Goal: Task Accomplishment & Management: Complete application form

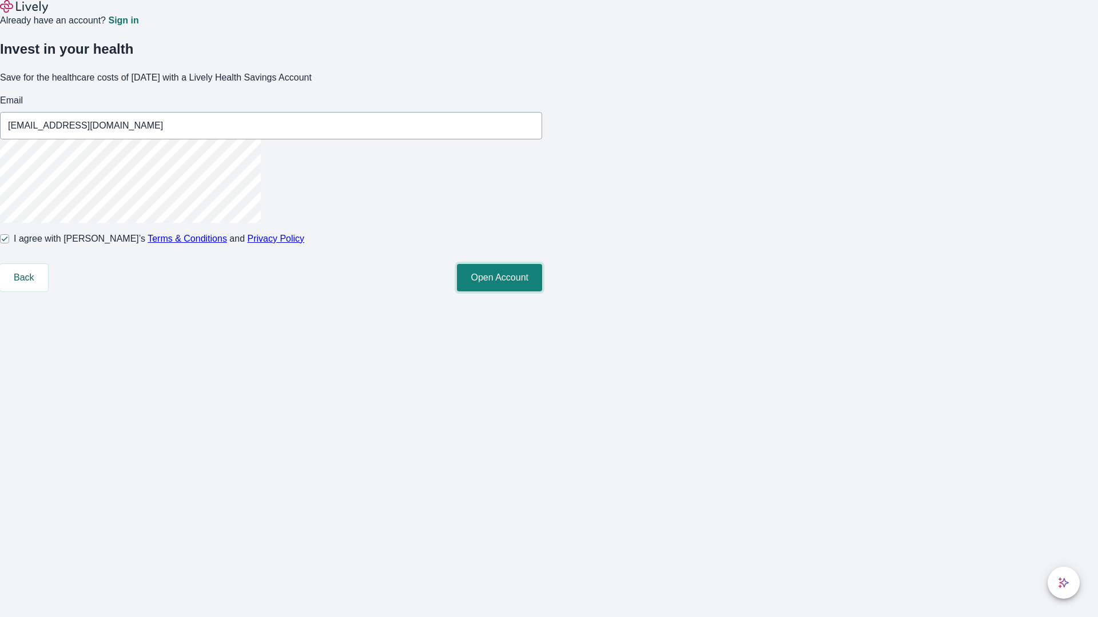
click at [542, 292] on button "Open Account" at bounding box center [499, 277] width 85 height 27
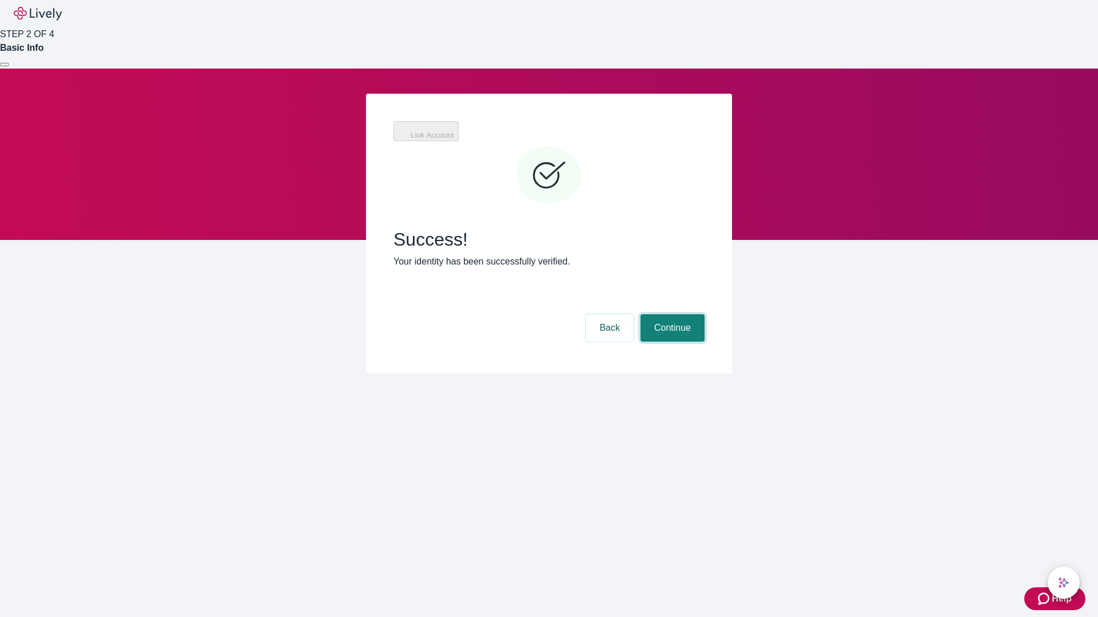
click at [672, 314] on button "Continue" at bounding box center [672, 327] width 64 height 27
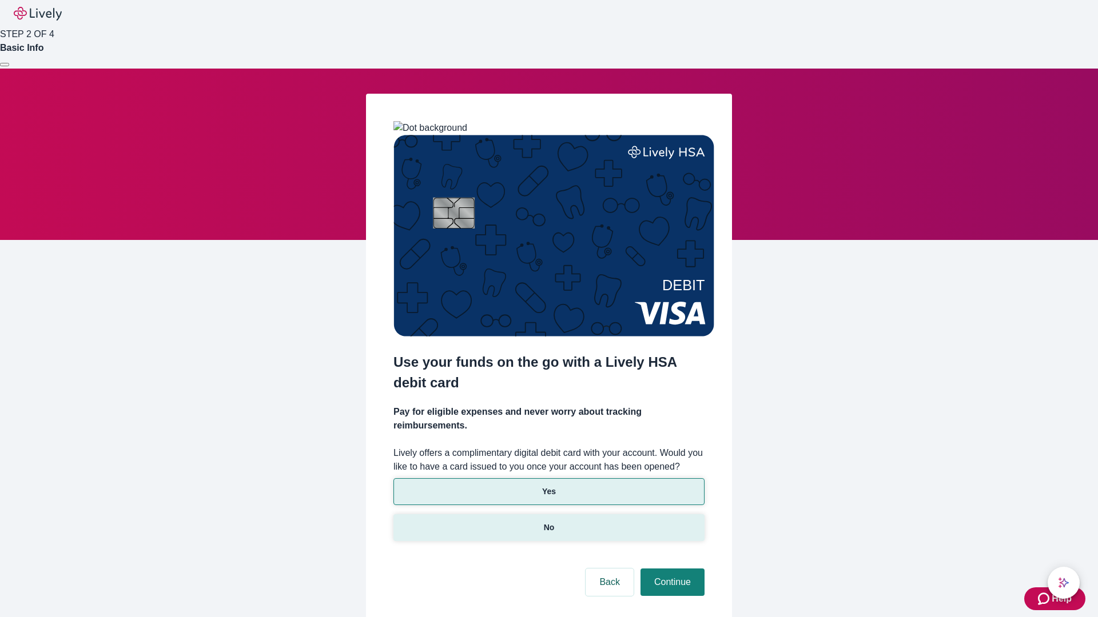
click at [548, 522] on p "No" at bounding box center [549, 528] width 11 height 12
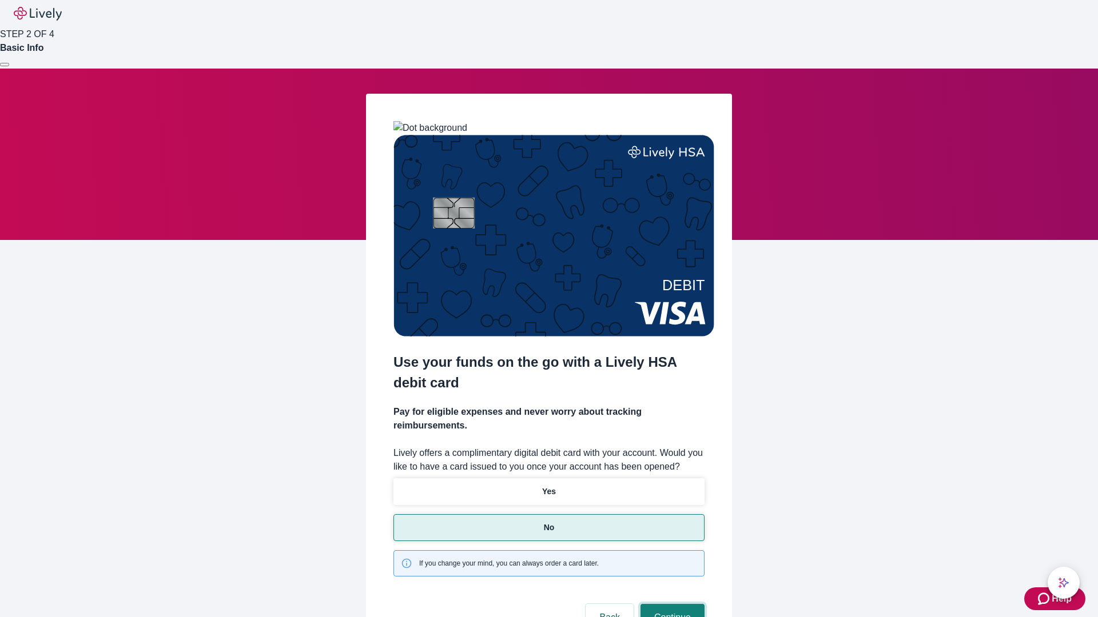
click at [671, 604] on button "Continue" at bounding box center [672, 617] width 64 height 27
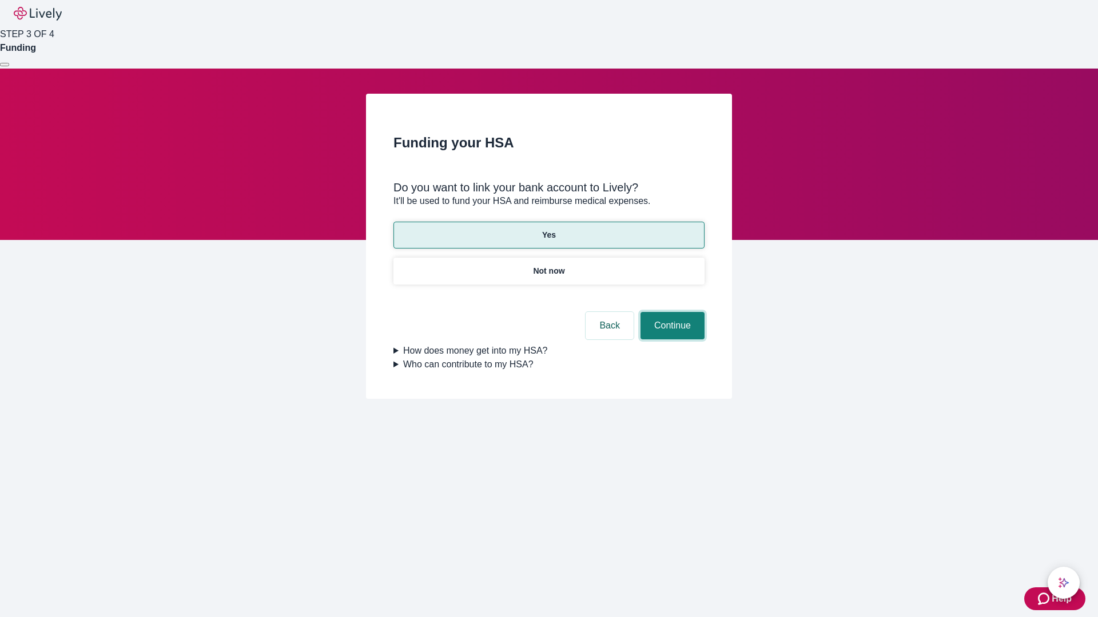
click at [671, 312] on button "Continue" at bounding box center [672, 325] width 64 height 27
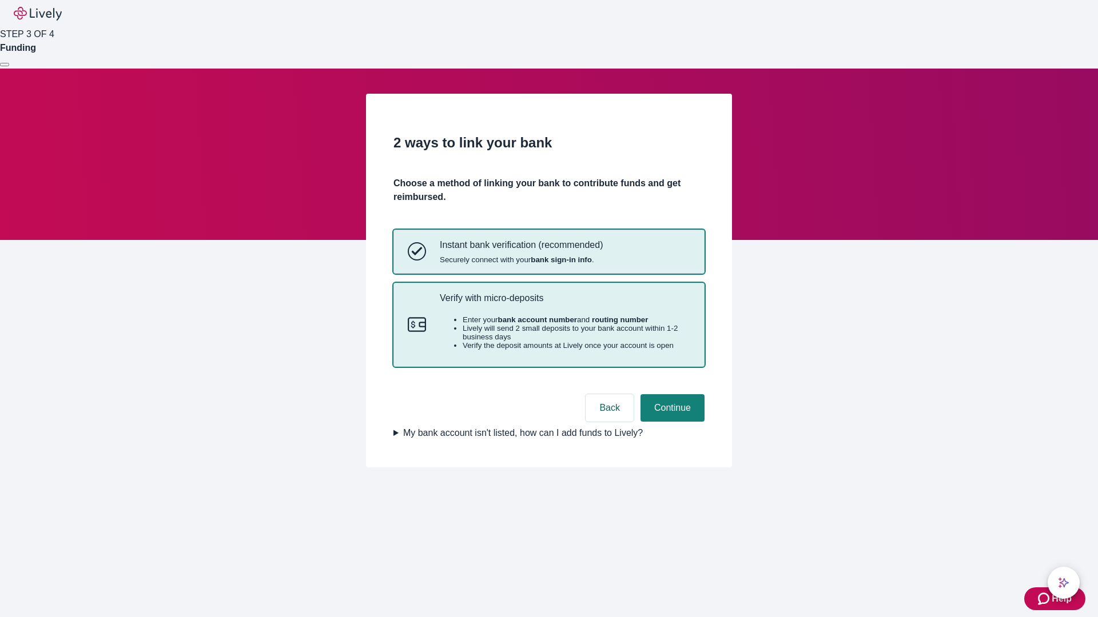
click at [564, 304] on p "Verify with micro-deposits" at bounding box center [565, 298] width 250 height 11
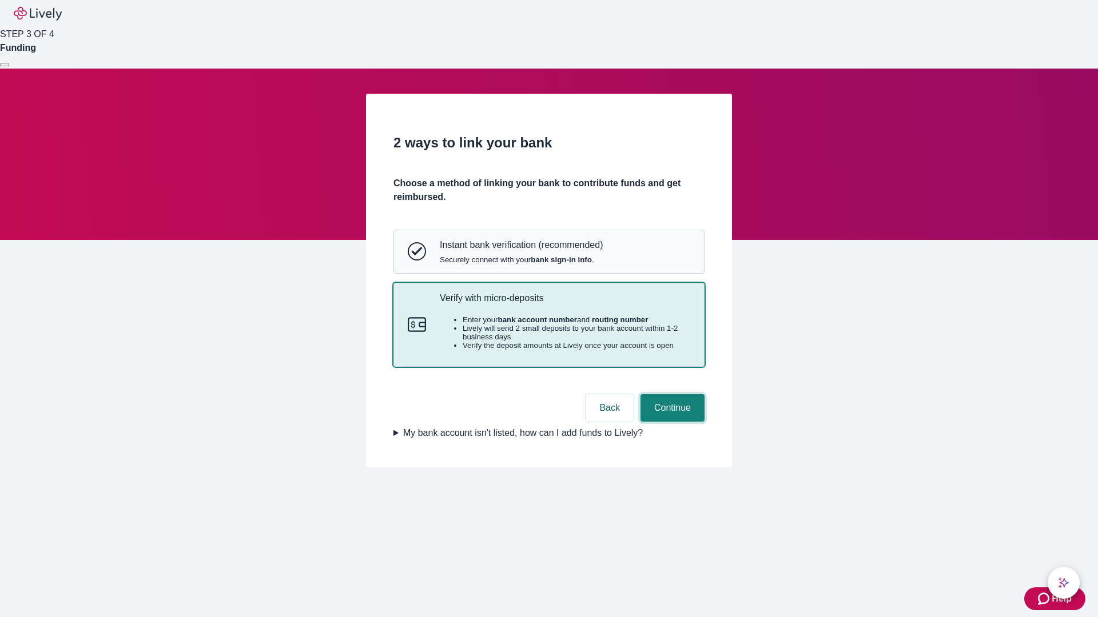
click at [671, 422] on button "Continue" at bounding box center [672, 407] width 64 height 27
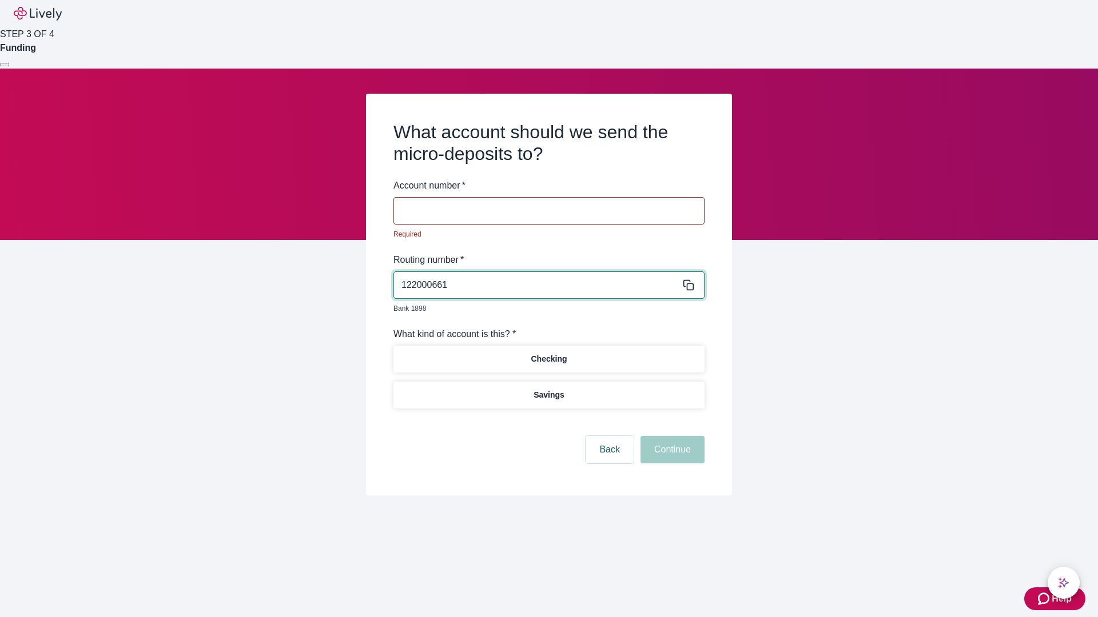
type input "122000661"
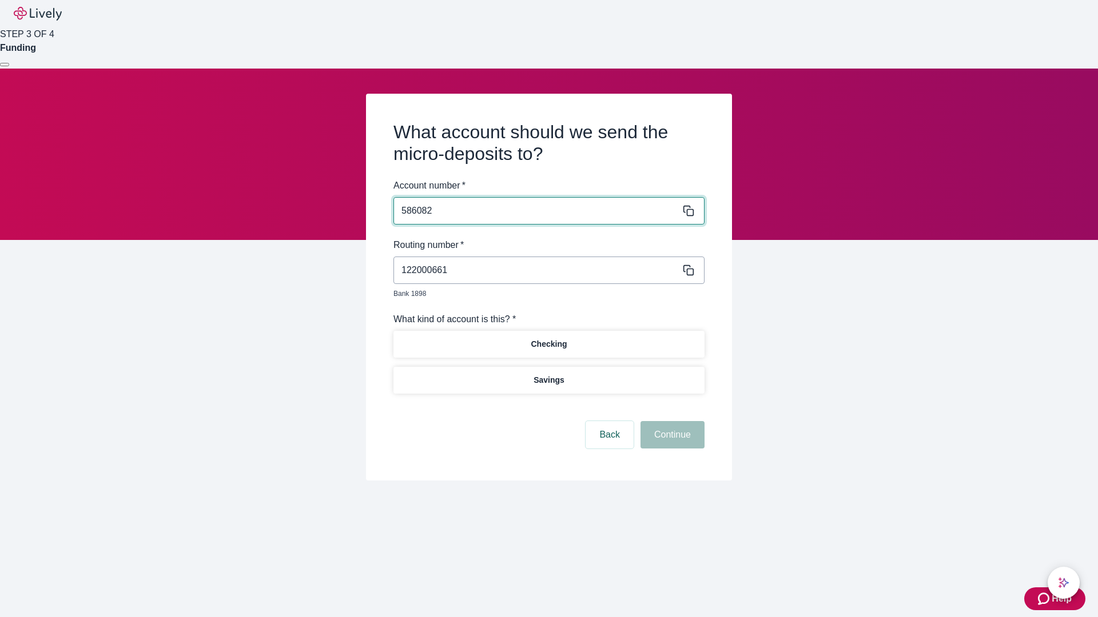
type input "586082"
click at [548, 338] on p "Checking" at bounding box center [549, 344] width 36 height 12
click at [671, 422] on button "Continue" at bounding box center [672, 434] width 64 height 27
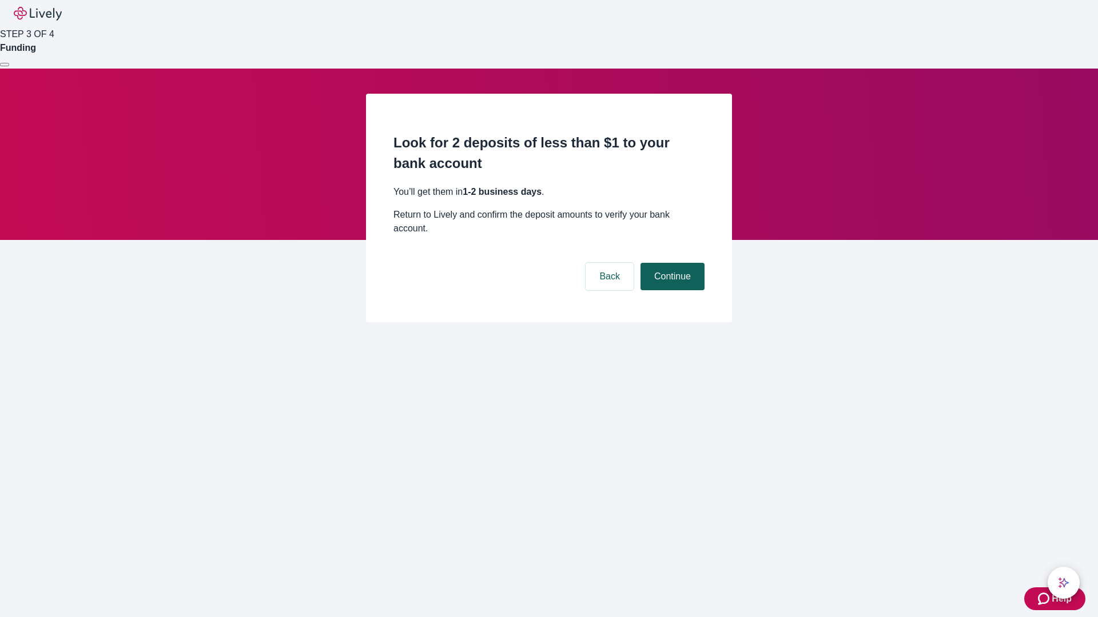
click at [671, 263] on button "Continue" at bounding box center [672, 276] width 64 height 27
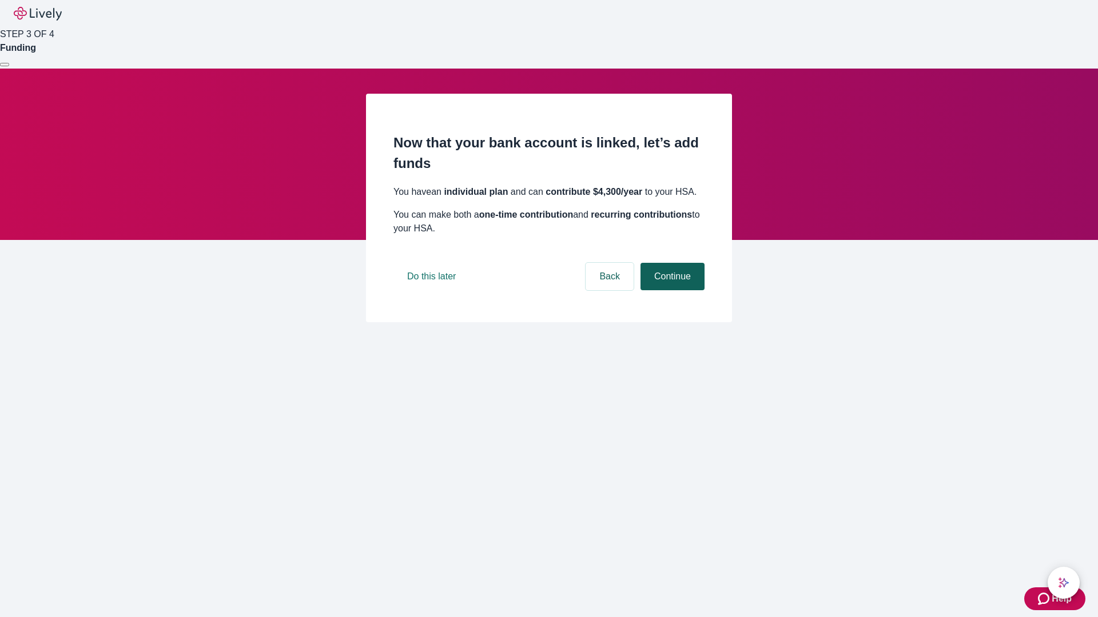
click at [671, 290] on button "Continue" at bounding box center [672, 276] width 64 height 27
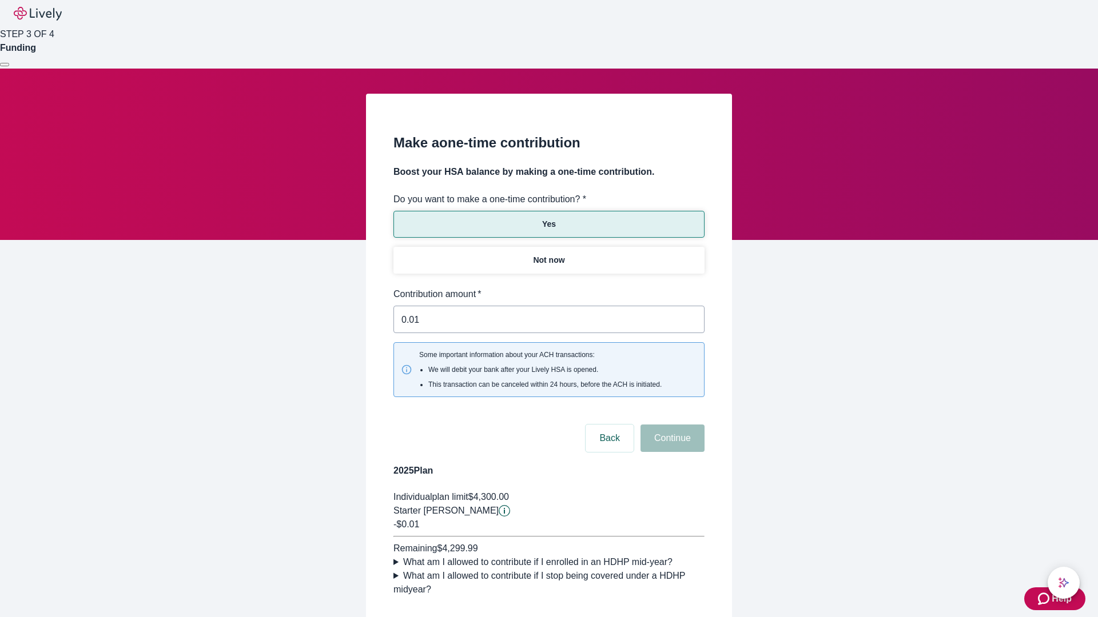
type input "0.01"
click at [671, 425] on button "Continue" at bounding box center [672, 438] width 64 height 27
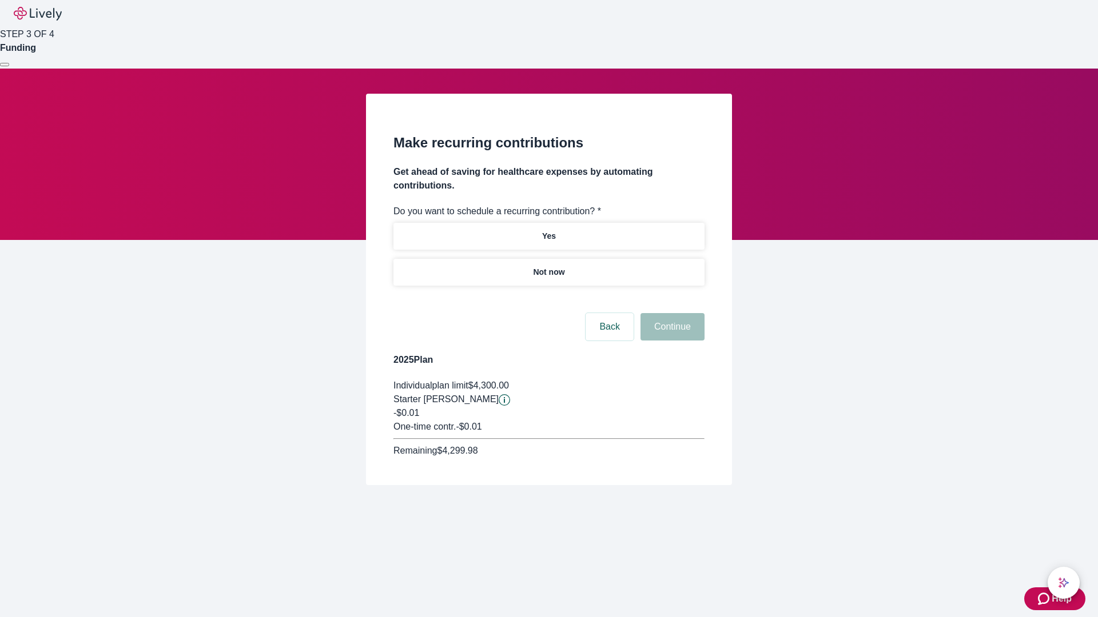
click at [548, 266] on p "Not now" at bounding box center [548, 272] width 31 height 12
click at [671, 313] on button "Continue" at bounding box center [672, 326] width 64 height 27
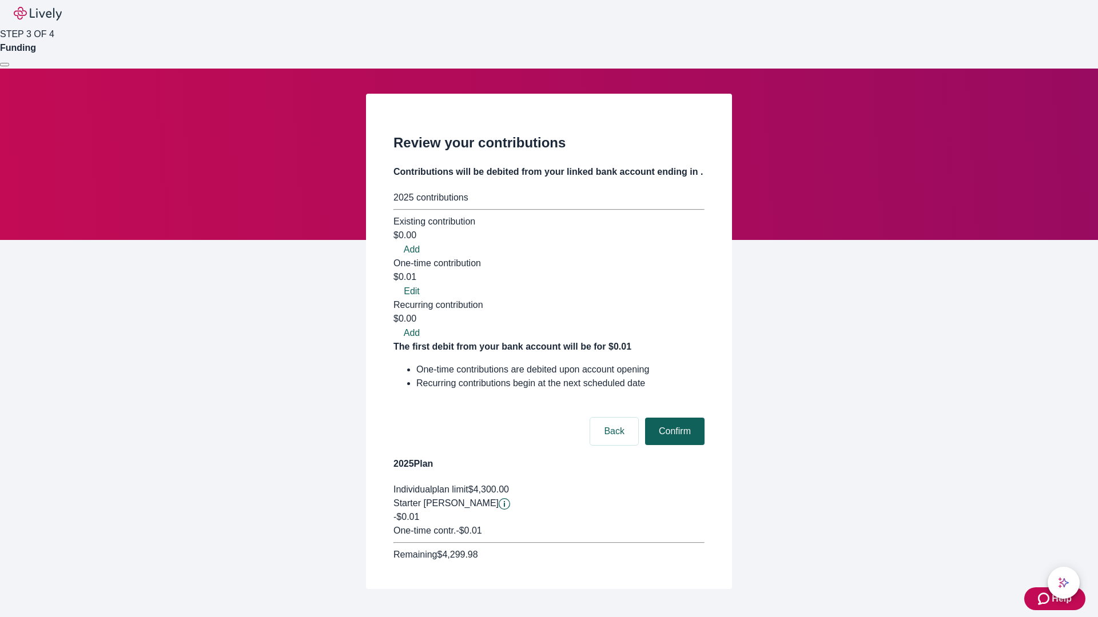
click at [673, 418] on button "Confirm" at bounding box center [674, 431] width 59 height 27
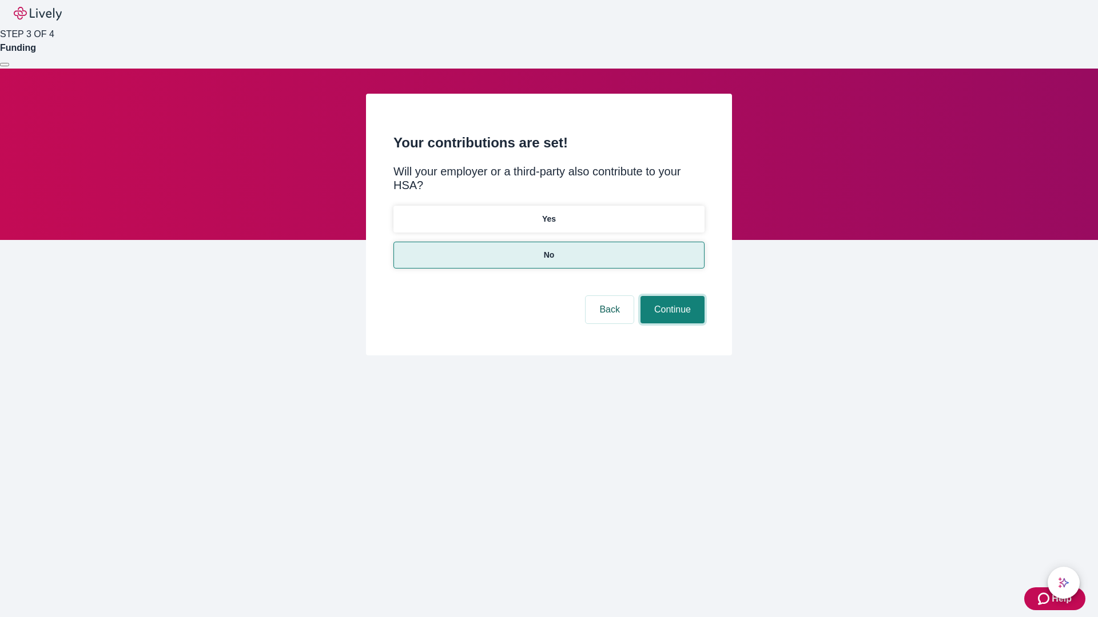
click at [671, 296] on button "Continue" at bounding box center [672, 309] width 64 height 27
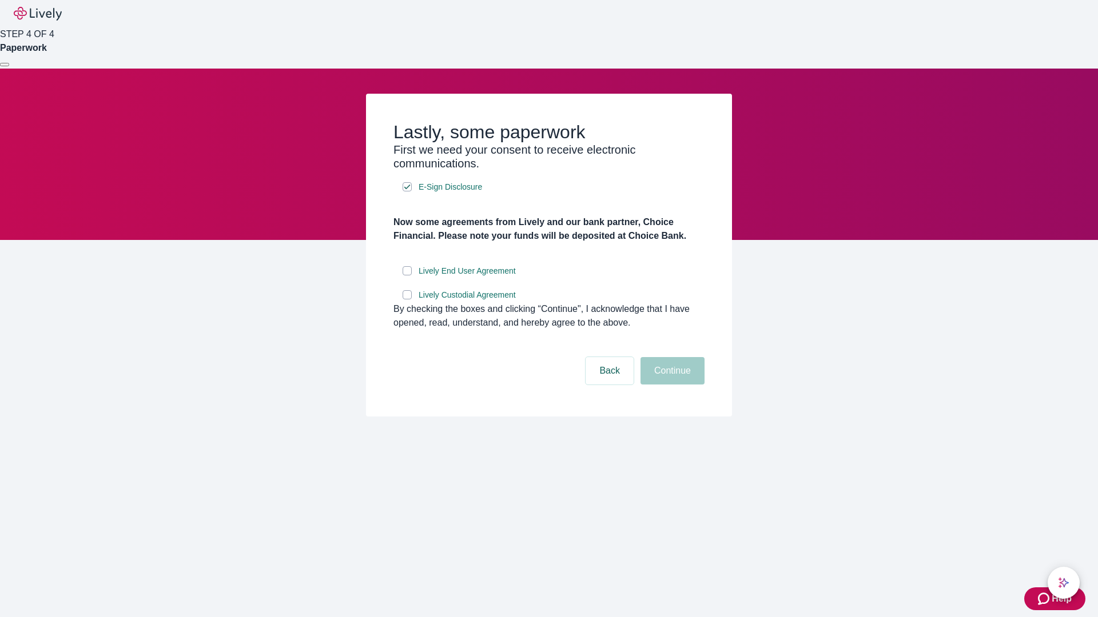
click at [407, 276] on input "Lively End User Agreement" at bounding box center [406, 270] width 9 height 9
checkbox input "true"
click at [407, 300] on input "Lively Custodial Agreement" at bounding box center [406, 294] width 9 height 9
checkbox input "true"
click at [671, 385] on button "Continue" at bounding box center [672, 370] width 64 height 27
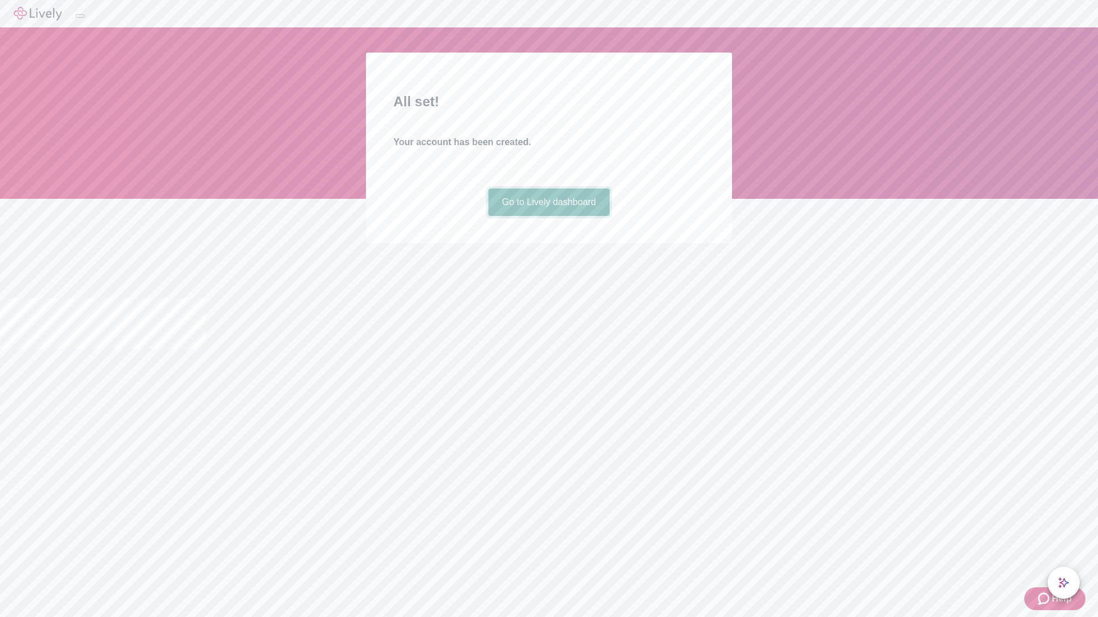
click at [548, 216] on link "Go to Lively dashboard" at bounding box center [549, 202] width 122 height 27
